Goal: Information Seeking & Learning: Learn about a topic

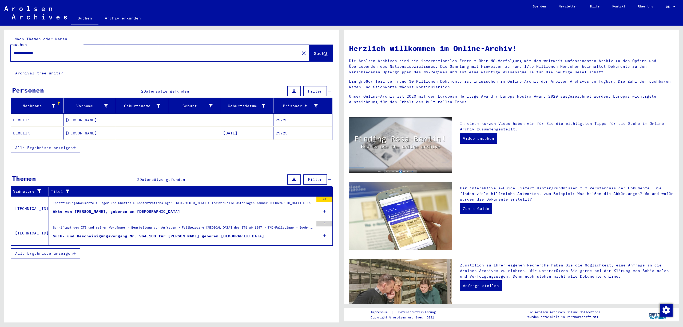
click at [301, 122] on mat-cell "29723" at bounding box center [302, 120] width 59 height 13
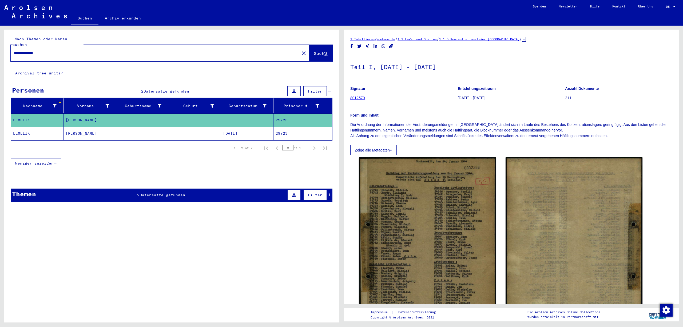
click at [307, 138] on mat-cell "29723" at bounding box center [302, 133] width 59 height 13
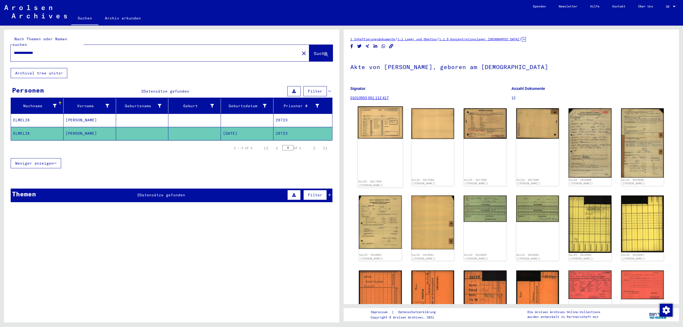
click at [386, 132] on img at bounding box center [380, 122] width 45 height 32
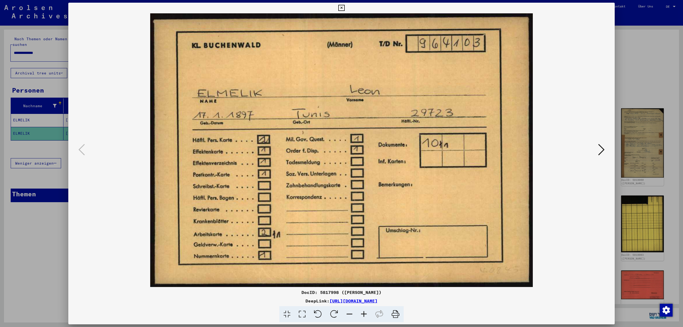
click at [603, 148] on button at bounding box center [601, 149] width 10 height 15
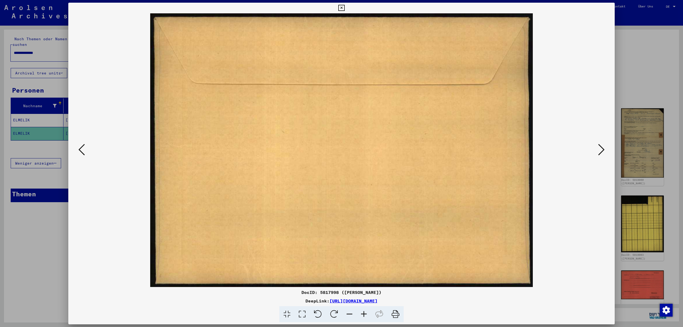
click at [603, 148] on button at bounding box center [601, 149] width 10 height 15
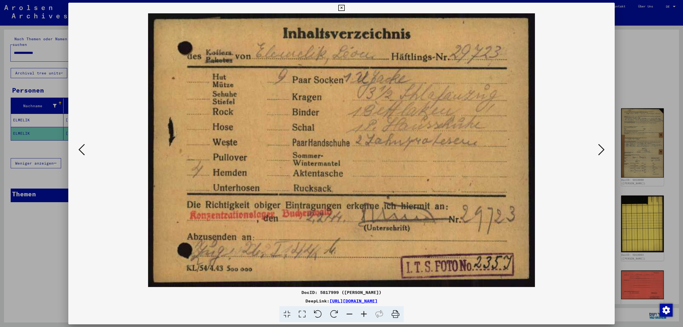
click at [603, 148] on button at bounding box center [601, 149] width 10 height 15
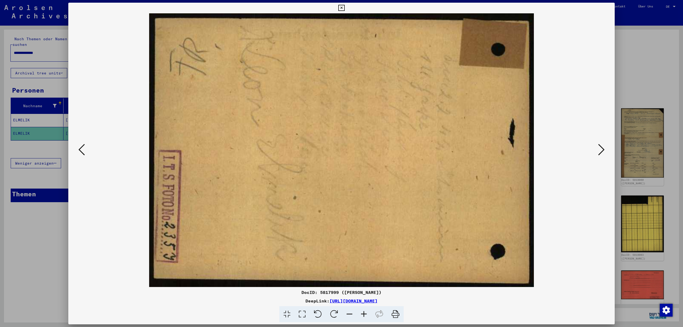
click at [603, 148] on button at bounding box center [601, 149] width 10 height 15
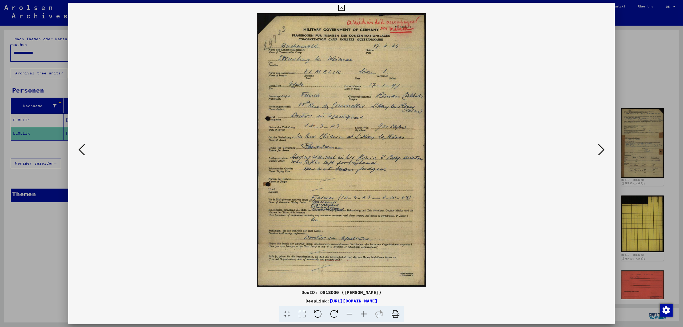
click at [365, 312] on icon at bounding box center [364, 314] width 14 height 16
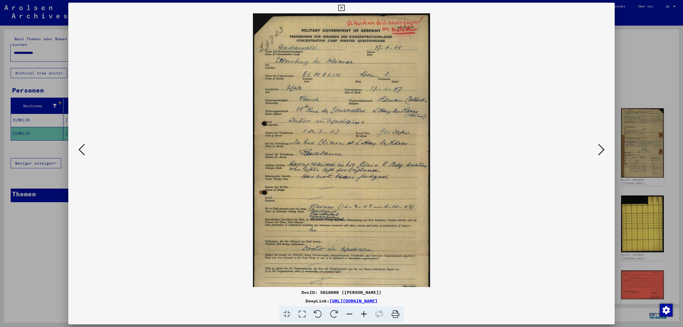
click at [365, 312] on icon at bounding box center [364, 314] width 14 height 16
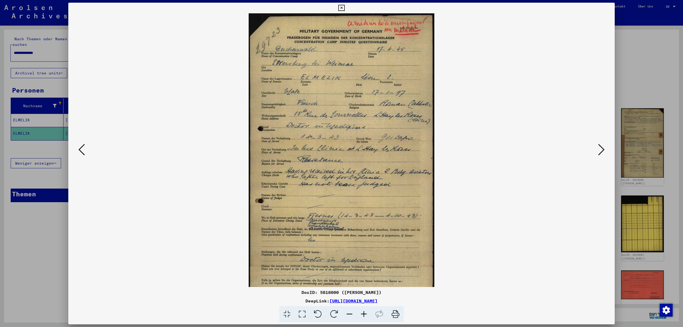
click at [365, 312] on icon at bounding box center [364, 314] width 14 height 16
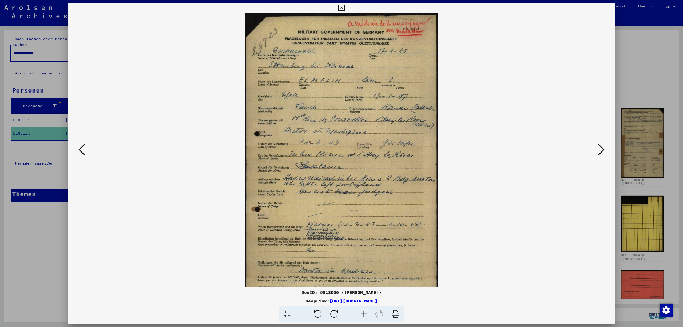
click at [365, 312] on icon at bounding box center [364, 314] width 14 height 16
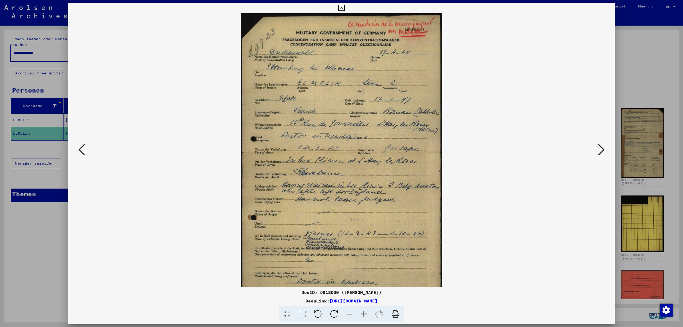
click at [365, 312] on icon at bounding box center [364, 314] width 14 height 16
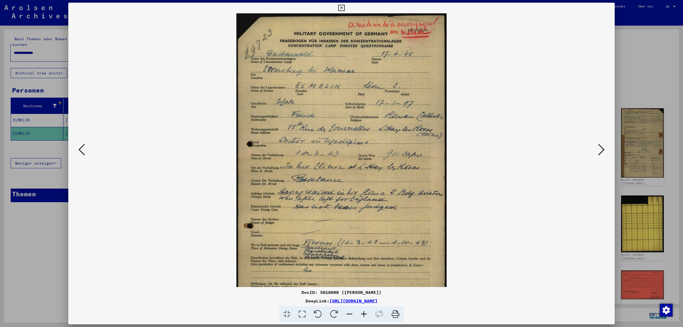
click at [365, 312] on icon at bounding box center [364, 314] width 14 height 16
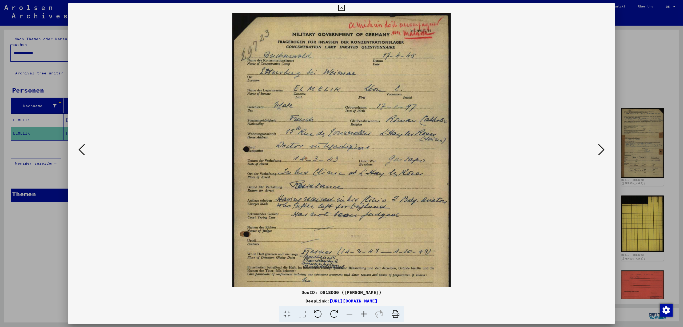
click at [365, 312] on icon at bounding box center [364, 314] width 14 height 16
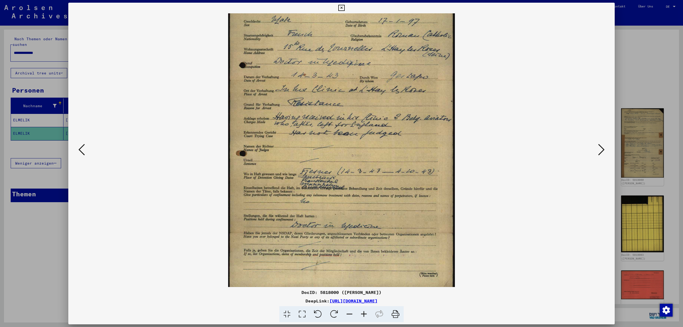
drag, startPoint x: 438, startPoint y: 246, endPoint x: 437, endPoint y: 158, distance: 88.5
click at [600, 146] on icon at bounding box center [601, 149] width 6 height 13
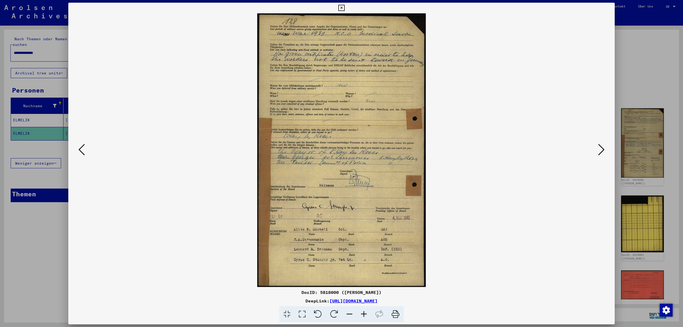
scroll to position [0, 0]
click at [365, 313] on icon at bounding box center [364, 314] width 14 height 16
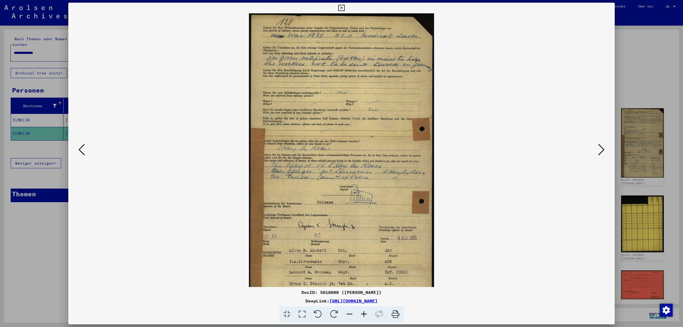
click at [365, 313] on icon at bounding box center [364, 314] width 14 height 16
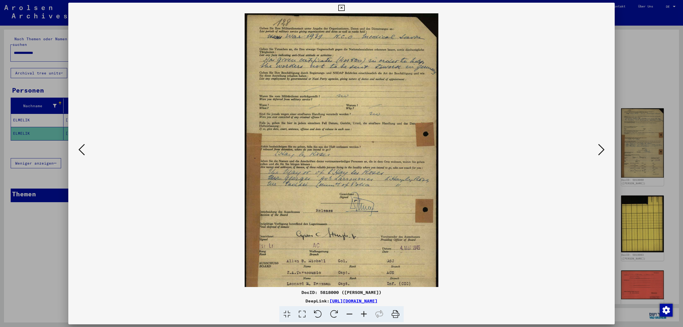
click at [365, 313] on icon at bounding box center [364, 314] width 14 height 16
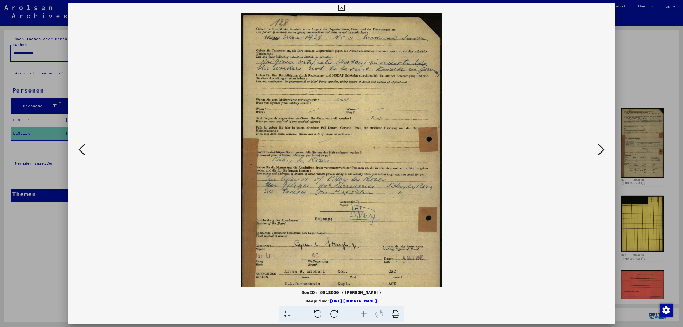
click at [365, 313] on icon at bounding box center [364, 314] width 14 height 16
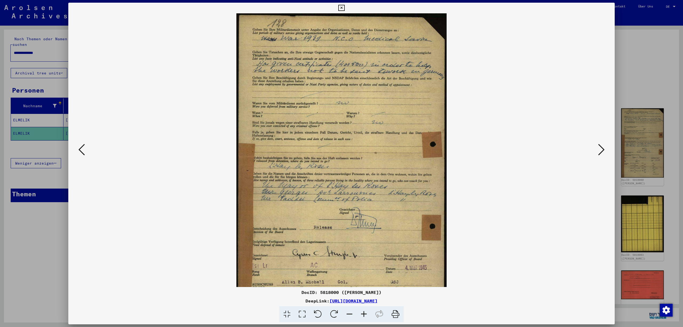
click at [365, 313] on icon at bounding box center [364, 314] width 14 height 16
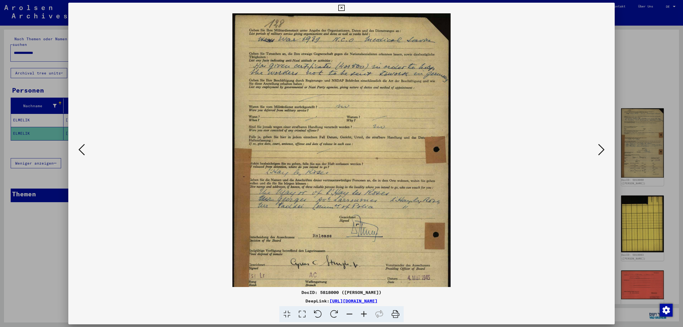
click at [365, 313] on icon at bounding box center [364, 314] width 14 height 16
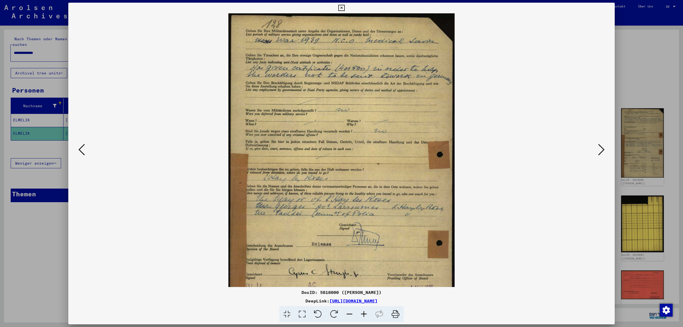
click at [365, 313] on icon at bounding box center [364, 314] width 14 height 16
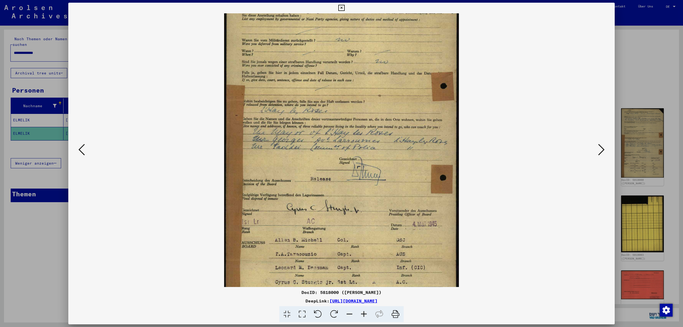
scroll to position [74, 0]
drag, startPoint x: 429, startPoint y: 147, endPoint x: 424, endPoint y: 73, distance: 74.3
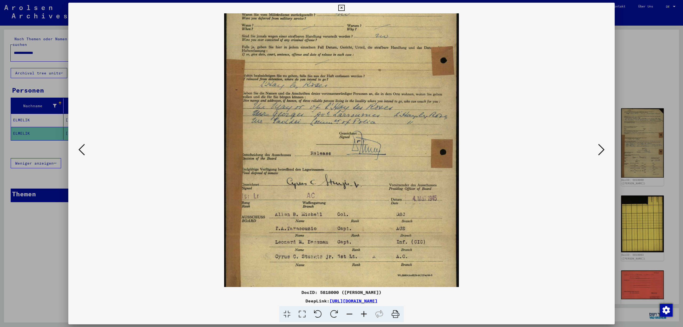
scroll to position [107, 0]
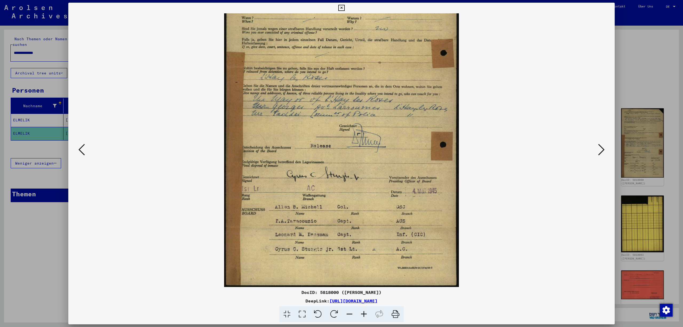
drag, startPoint x: 439, startPoint y: 183, endPoint x: 441, endPoint y: 137, distance: 47.0
click at [603, 146] on button at bounding box center [601, 149] width 10 height 15
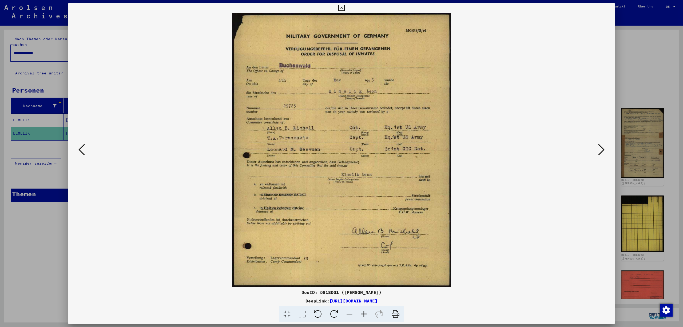
click at [369, 316] on icon at bounding box center [364, 314] width 14 height 16
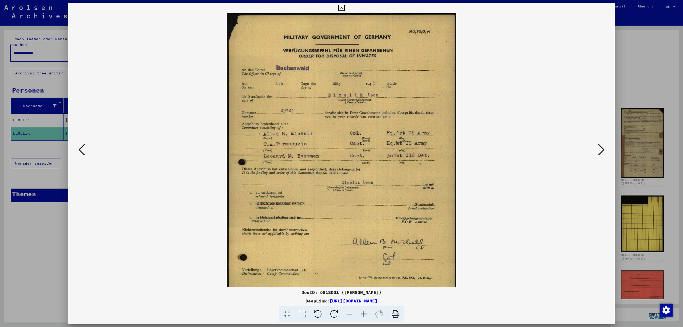
click at [369, 316] on icon at bounding box center [364, 314] width 14 height 16
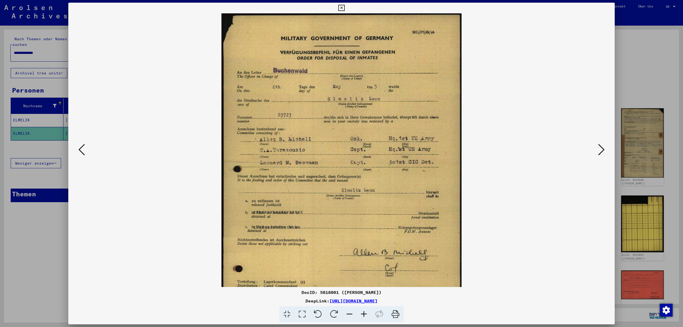
click at [369, 316] on icon at bounding box center [364, 314] width 14 height 16
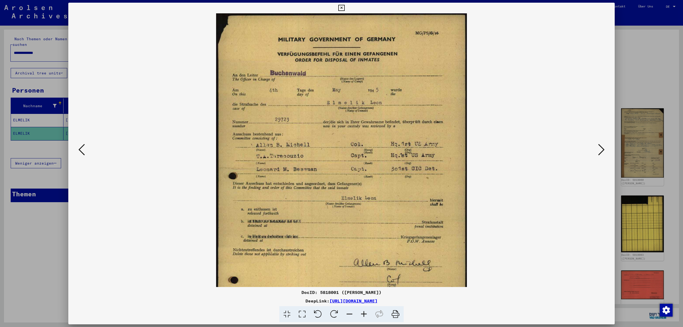
click at [369, 316] on icon at bounding box center [364, 314] width 14 height 16
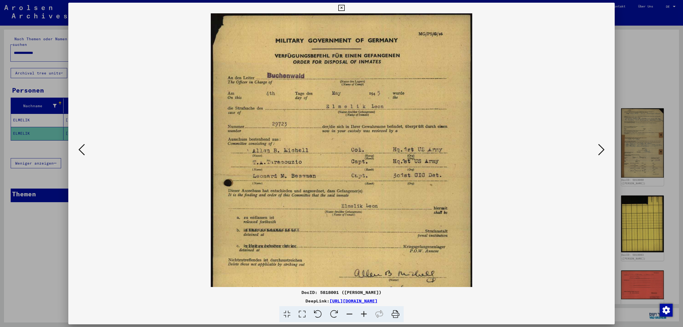
click at [369, 316] on icon at bounding box center [364, 314] width 14 height 16
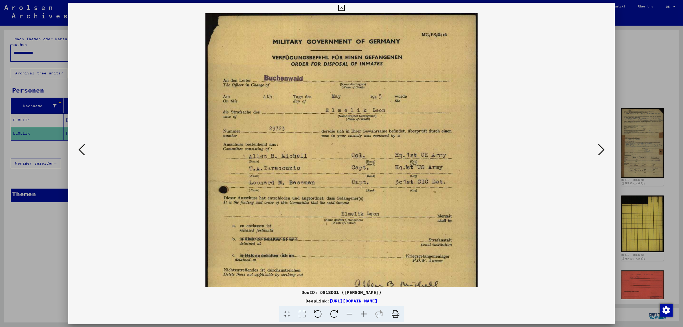
click at [369, 316] on icon at bounding box center [364, 314] width 14 height 16
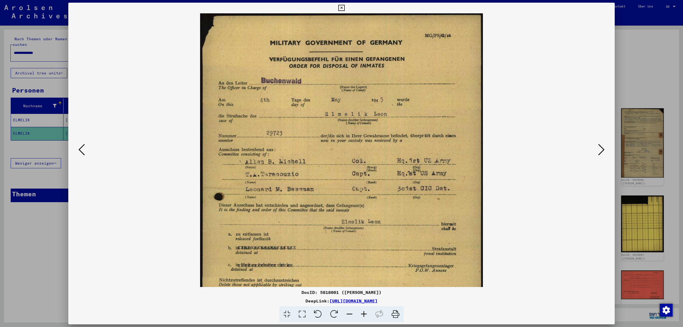
click at [369, 316] on icon at bounding box center [364, 314] width 14 height 16
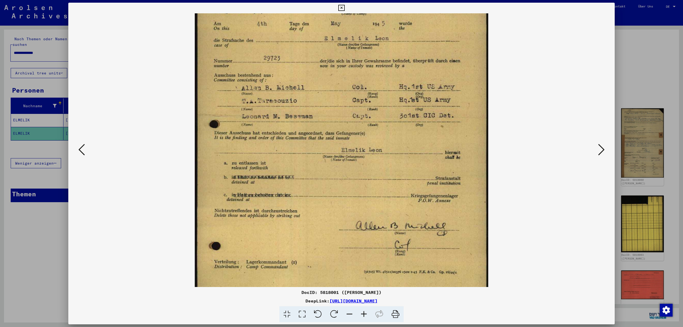
scroll to position [93, 0]
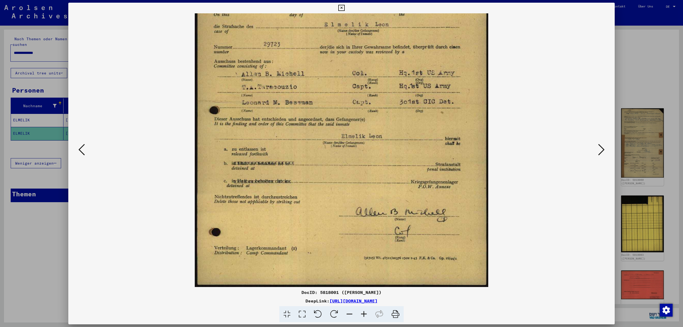
drag, startPoint x: 454, startPoint y: 255, endPoint x: 446, endPoint y: 148, distance: 107.5
drag, startPoint x: 450, startPoint y: 231, endPoint x: 452, endPoint y: 155, distance: 75.8
click at [602, 146] on icon at bounding box center [601, 149] width 6 height 13
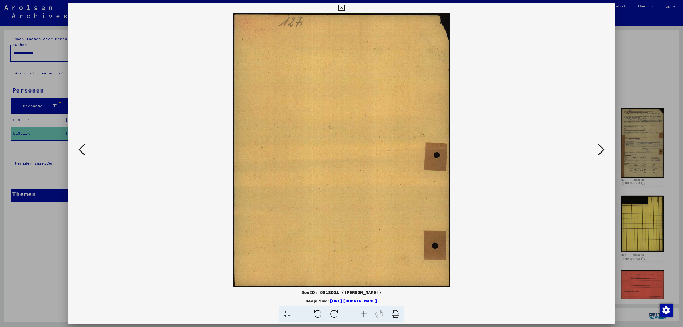
scroll to position [0, 0]
click at [602, 146] on icon at bounding box center [601, 149] width 6 height 13
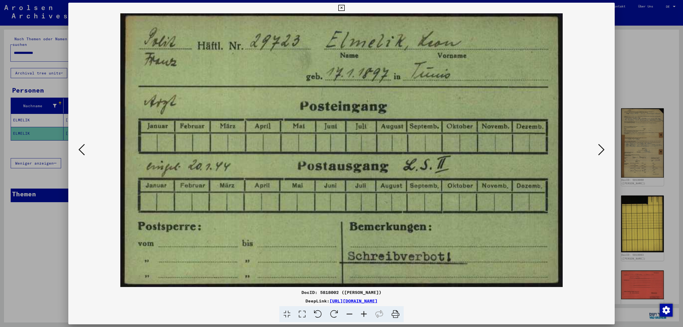
drag, startPoint x: 602, startPoint y: 146, endPoint x: 565, endPoint y: 198, distance: 63.5
click at [565, 198] on div at bounding box center [341, 150] width 546 height 274
drag, startPoint x: 531, startPoint y: 265, endPoint x: 530, endPoint y: 223, distance: 41.6
click at [602, 148] on icon at bounding box center [601, 149] width 6 height 13
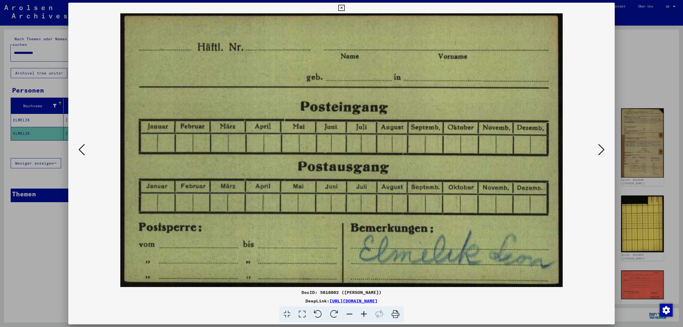
click at [602, 148] on icon at bounding box center [601, 149] width 6 height 13
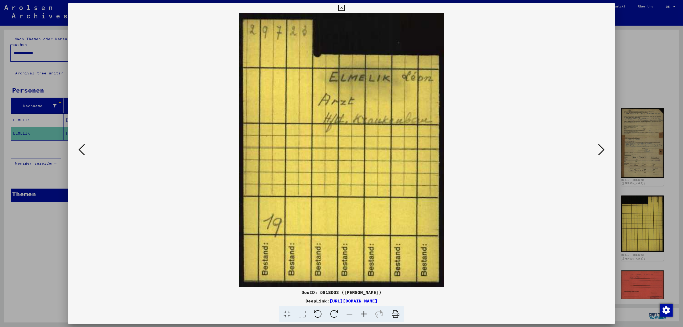
click at [602, 148] on icon at bounding box center [601, 149] width 6 height 13
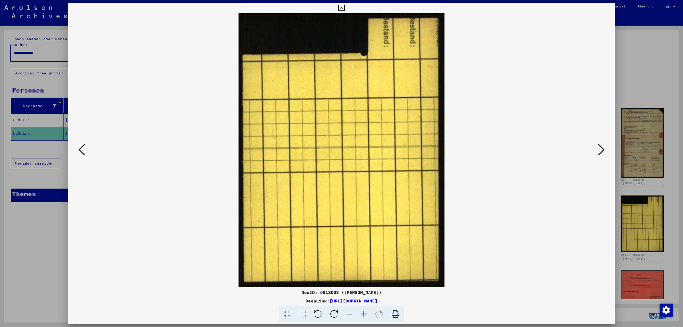
click at [602, 148] on icon at bounding box center [601, 149] width 6 height 13
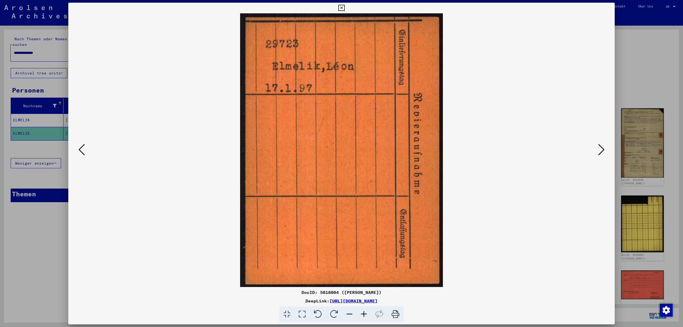
click at [602, 148] on icon at bounding box center [601, 149] width 6 height 13
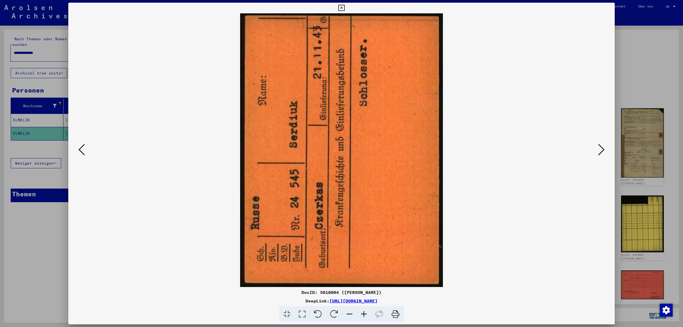
click at [602, 148] on icon at bounding box center [601, 149] width 6 height 13
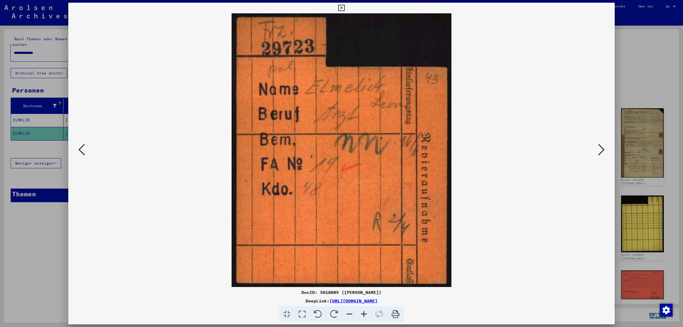
click at [602, 148] on icon at bounding box center [601, 149] width 6 height 13
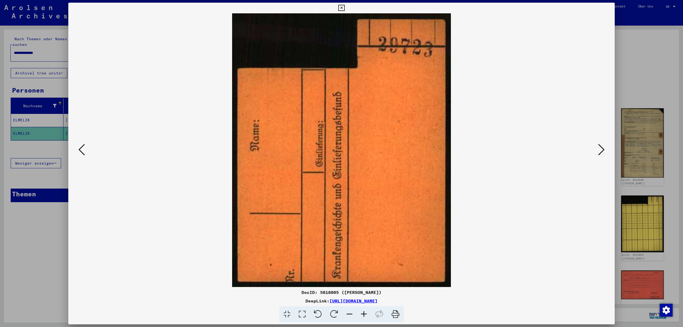
click at [602, 148] on icon at bounding box center [601, 149] width 6 height 13
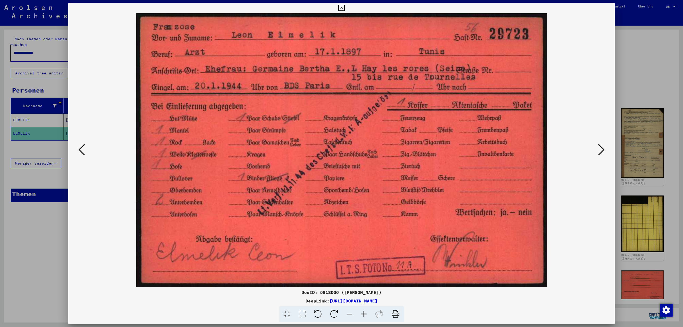
click at [602, 148] on icon at bounding box center [601, 149] width 6 height 13
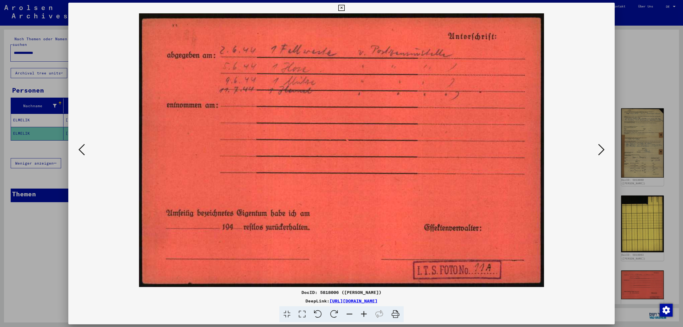
click at [602, 149] on icon at bounding box center [601, 149] width 6 height 13
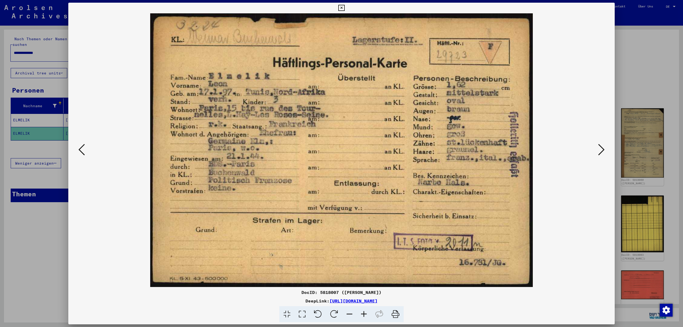
click at [602, 147] on icon at bounding box center [601, 149] width 6 height 13
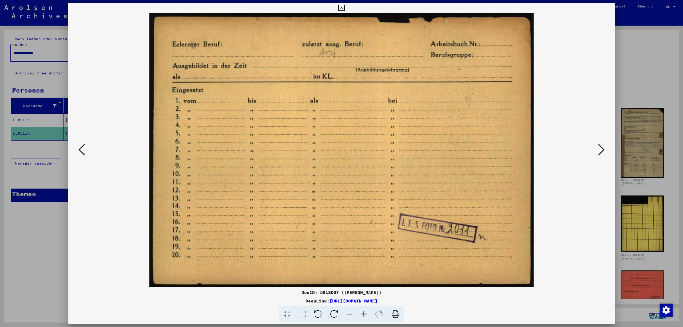
click at [602, 147] on icon at bounding box center [601, 149] width 6 height 13
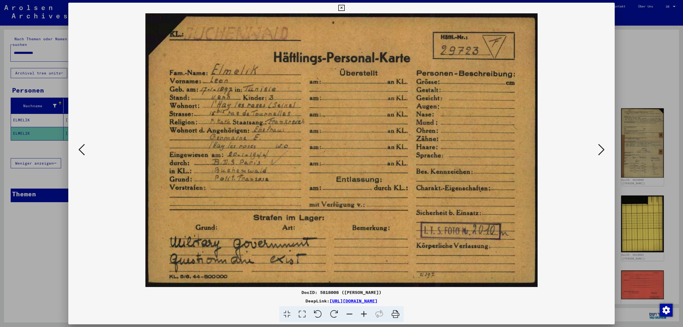
click at [602, 147] on icon at bounding box center [601, 149] width 6 height 13
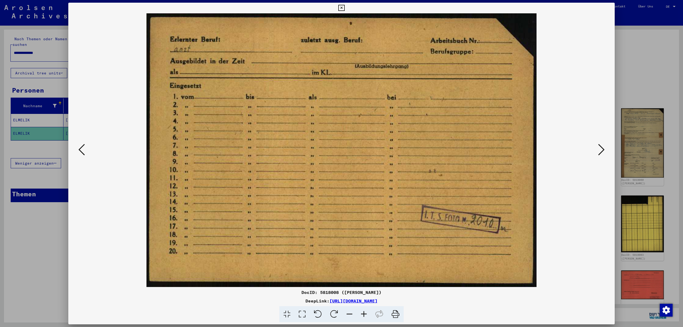
click at [602, 147] on icon at bounding box center [601, 149] width 6 height 13
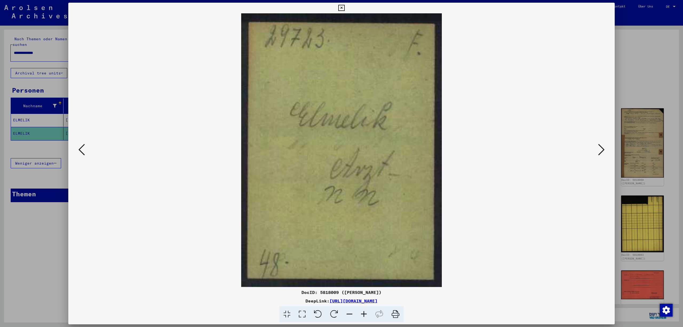
click at [602, 147] on icon at bounding box center [601, 149] width 6 height 13
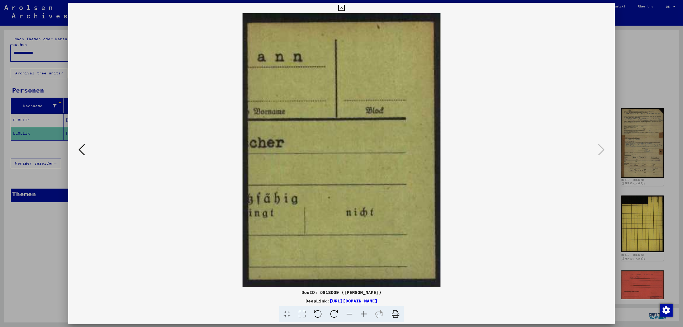
click at [344, 5] on icon at bounding box center [341, 8] width 6 height 6
